Goal: Obtain resource: Download file/media

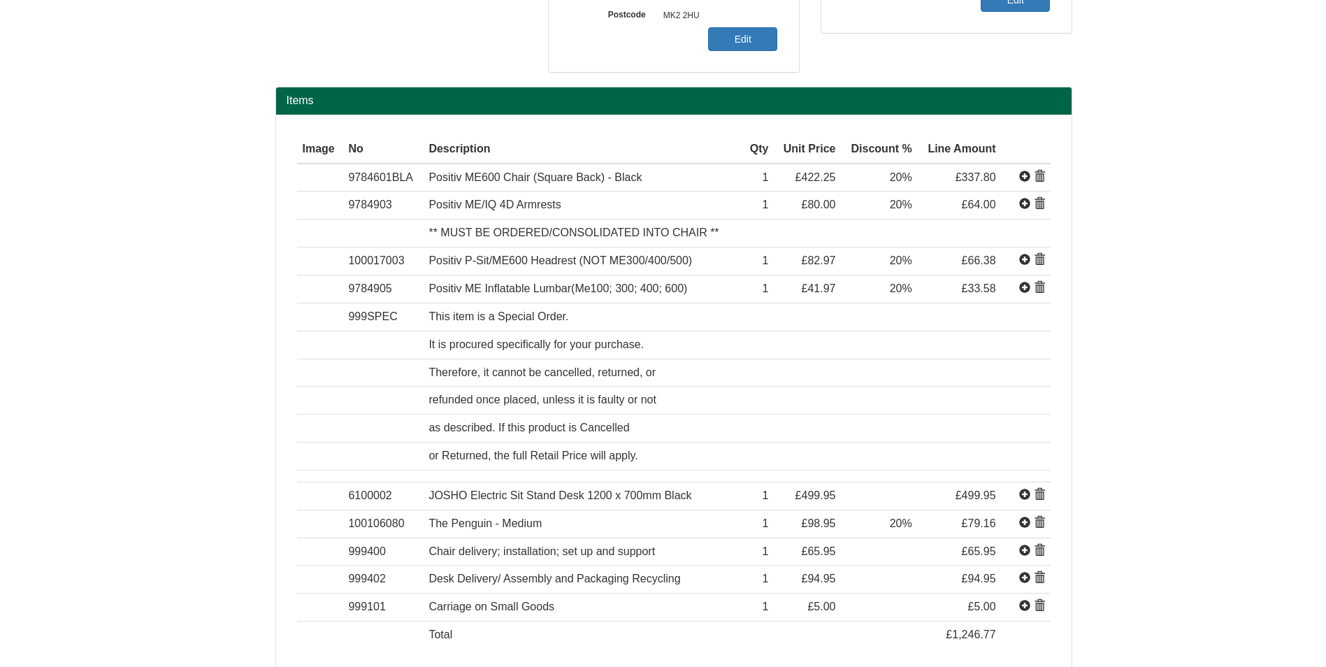
scroll to position [419, 0]
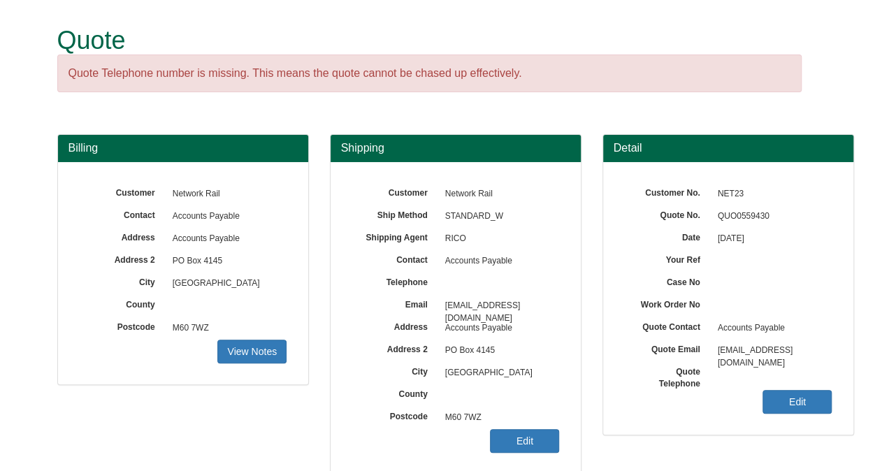
scroll to position [207, 0]
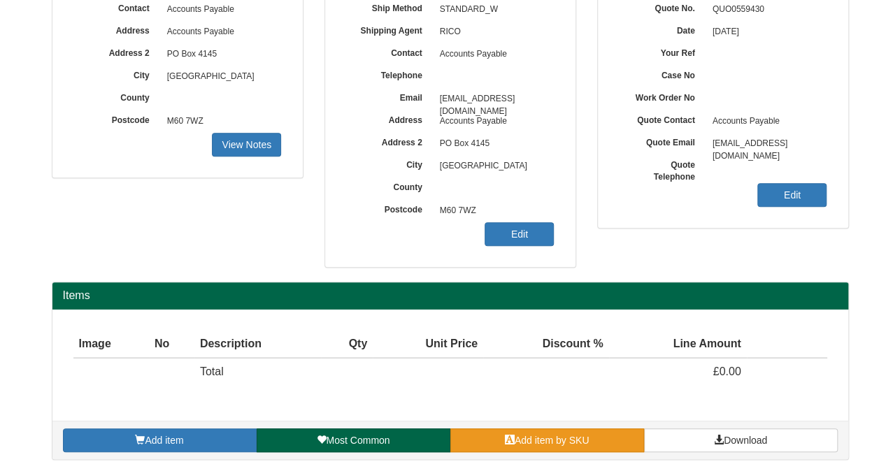
click at [547, 443] on link "Add item by SKU" at bounding box center [547, 440] width 194 height 24
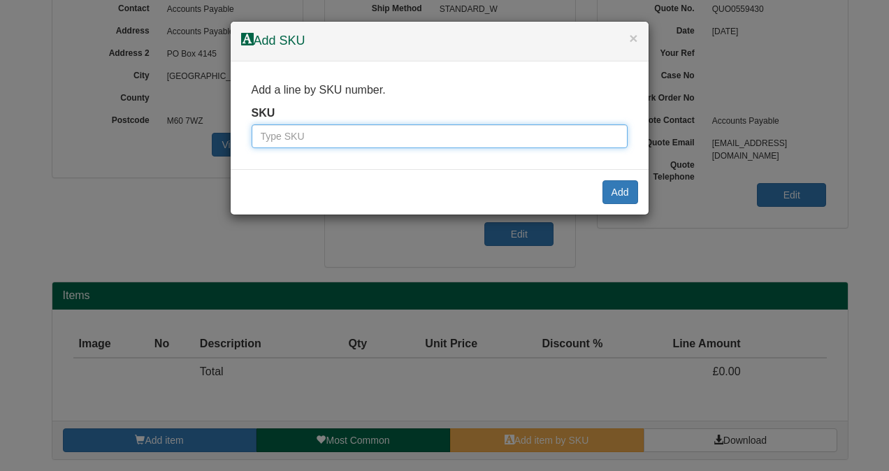
click at [368, 137] on input "text" at bounding box center [440, 136] width 376 height 24
type input "9900004"
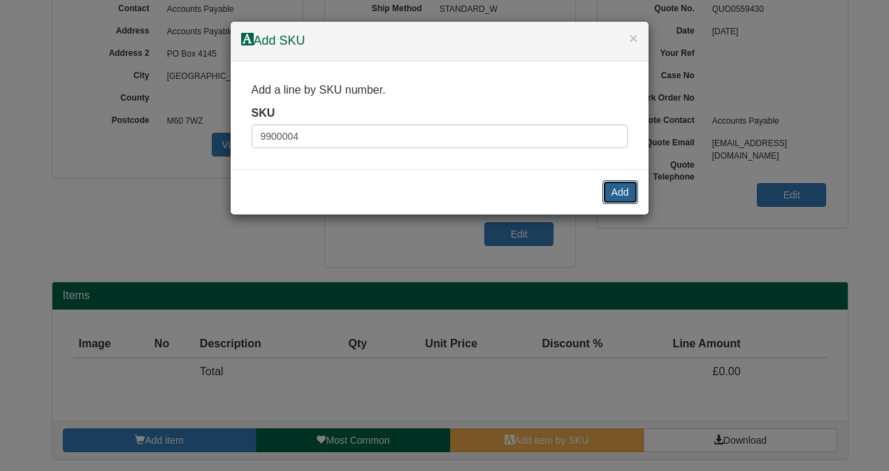
click at [616, 191] on button "Add" at bounding box center [620, 192] width 36 height 24
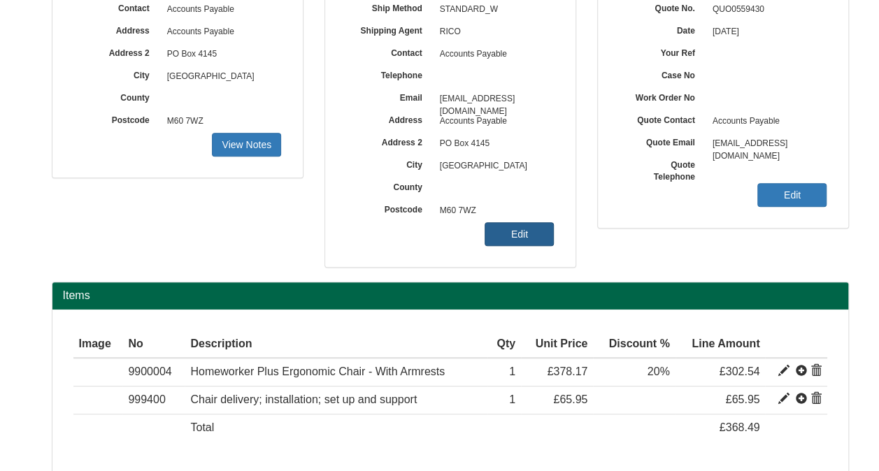
click at [522, 235] on link "Edit" at bounding box center [518, 234] width 69 height 24
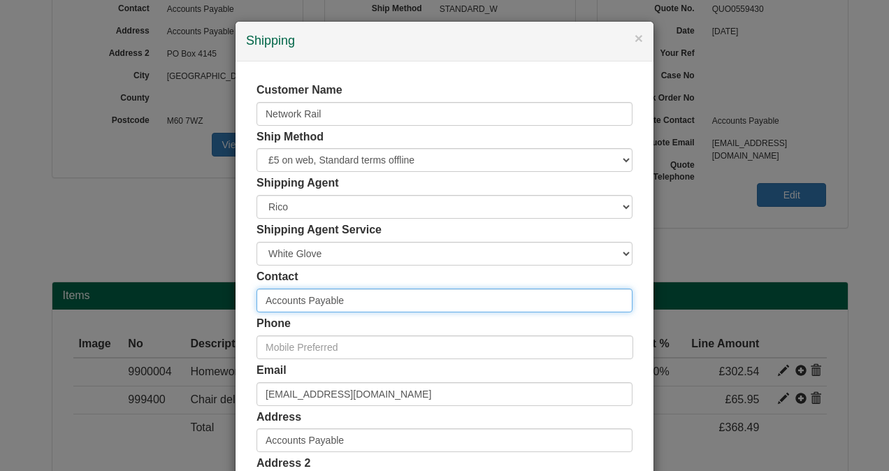
drag, startPoint x: 345, startPoint y: 298, endPoint x: 210, endPoint y: 316, distance: 136.8
click at [210, 316] on div "× Shipping Customer Name Network Rail Ship Method Free of Charge £5 Flat Rate £…" at bounding box center [444, 235] width 889 height 471
type input "*tbc on order*"
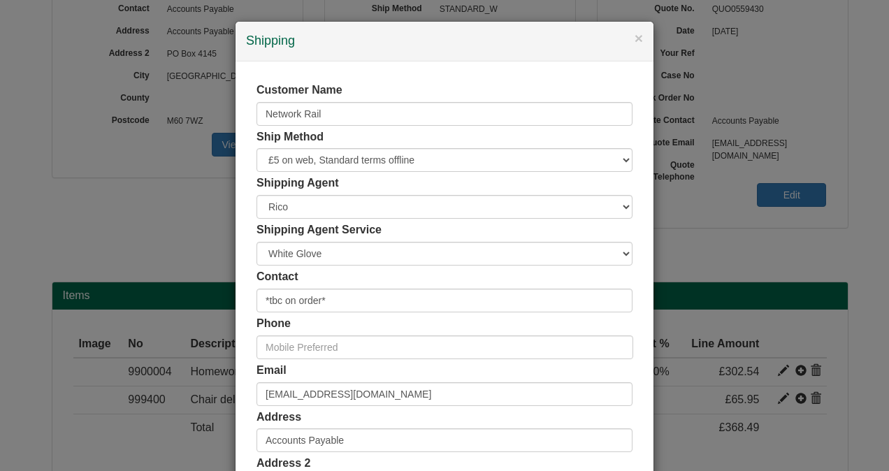
click at [236, 384] on div "Customer Name Network Rail Ship Method Free of Charge £5 Flat Rate £7.50 Flat R…" at bounding box center [445, 385] width 418 height 646
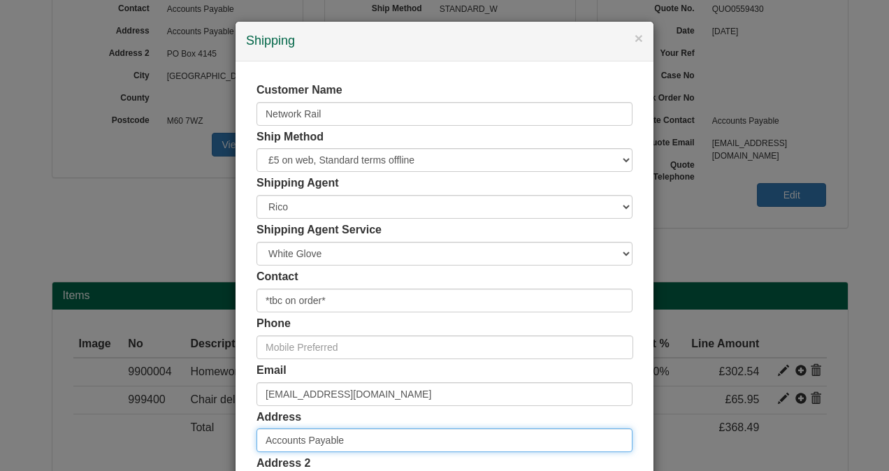
drag, startPoint x: 291, startPoint y: 442, endPoint x: 147, endPoint y: 407, distance: 148.2
click at [197, 447] on div "× Shipping Customer Name Network Rail Ship Method Free of Charge £5 Flat Rate £…" at bounding box center [444, 235] width 889 height 471
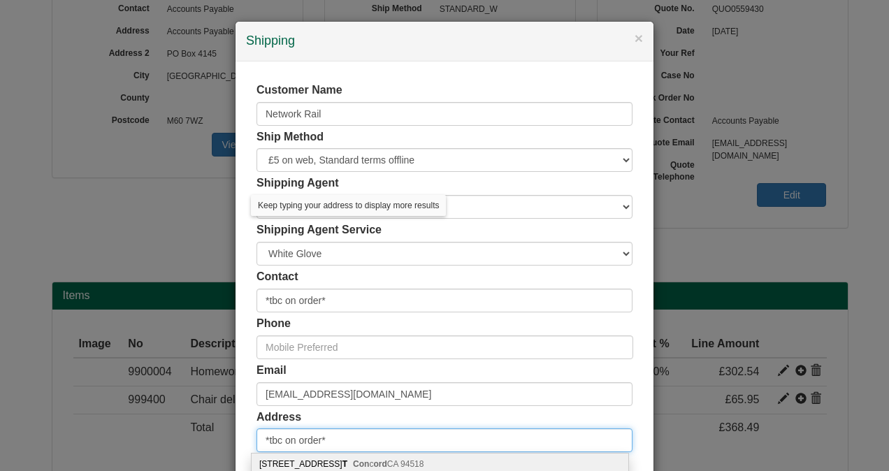
type input "*tbc on order*"
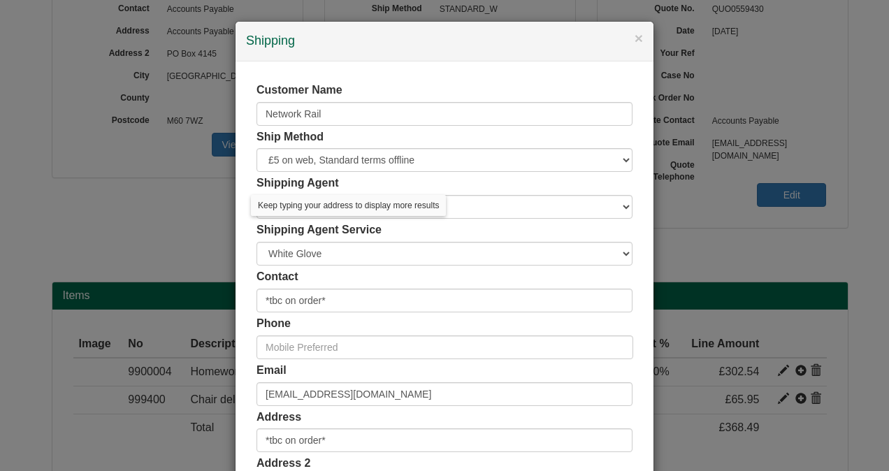
click at [240, 334] on div "Customer Name Network Rail Ship Method Free of Charge £5 Flat Rate £7.50 Flat R…" at bounding box center [445, 385] width 418 height 646
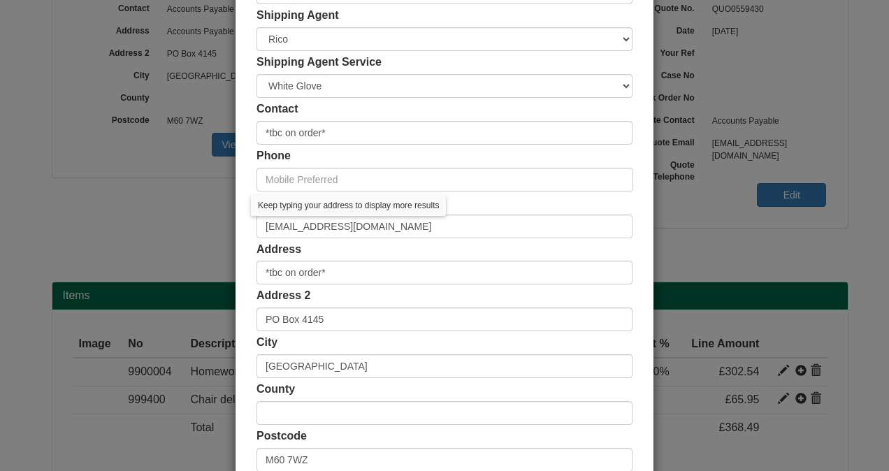
scroll to position [302, 0]
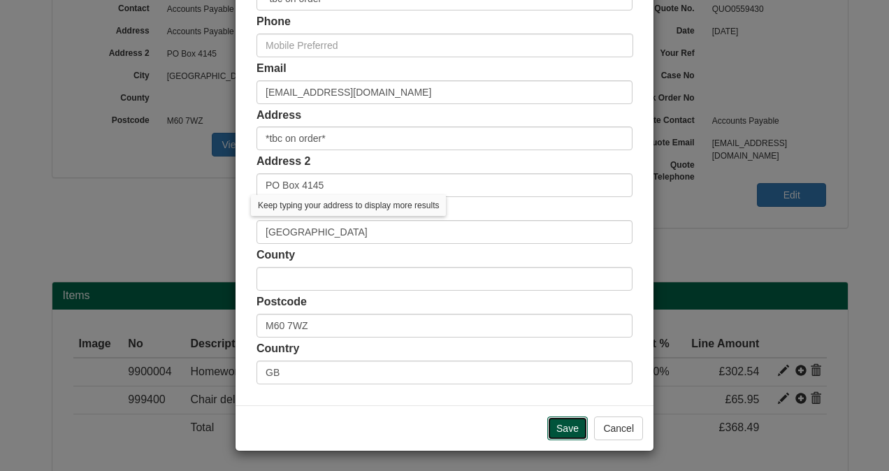
click at [551, 426] on input "Save" at bounding box center [567, 429] width 41 height 24
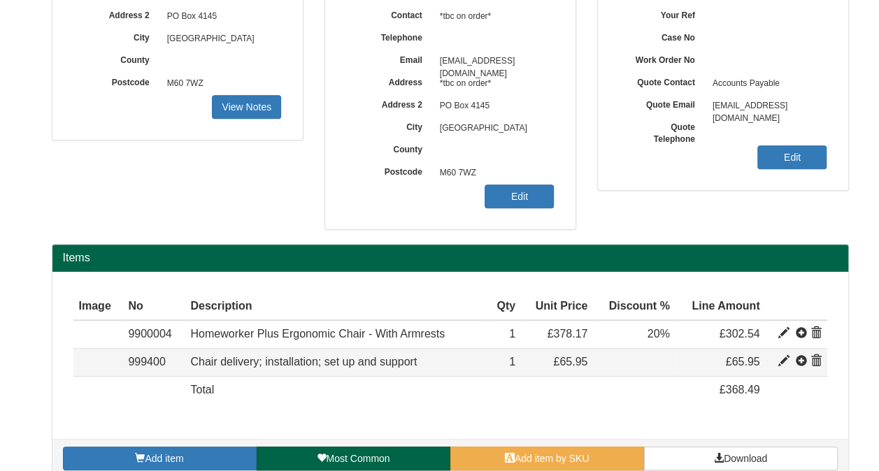
scroll to position [262, 0]
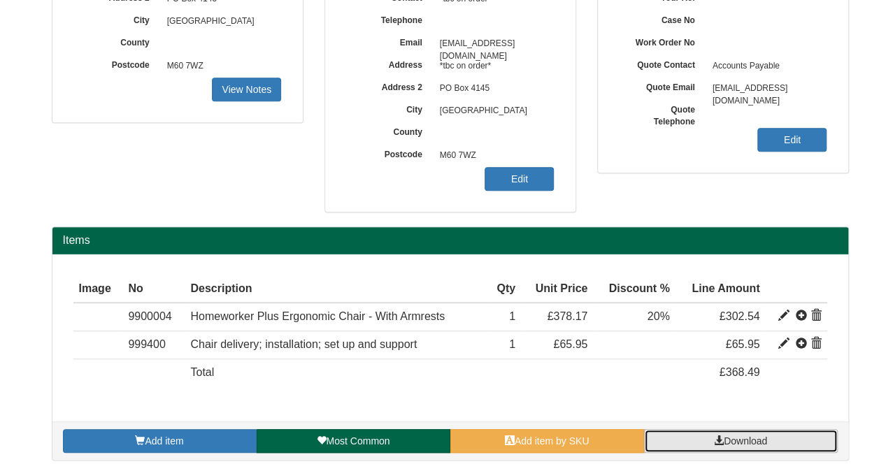
click at [739, 438] on span "Download" at bounding box center [744, 440] width 43 height 11
